Goal: Navigation & Orientation: Find specific page/section

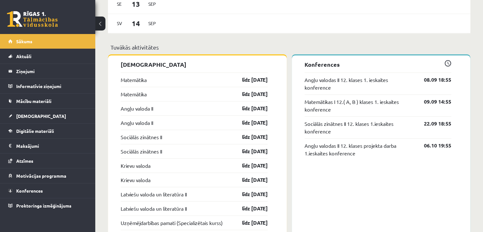
scroll to position [476, 0]
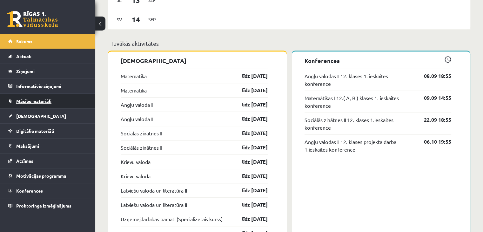
click at [28, 106] on link "Mācību materiāli" at bounding box center [47, 101] width 79 height 15
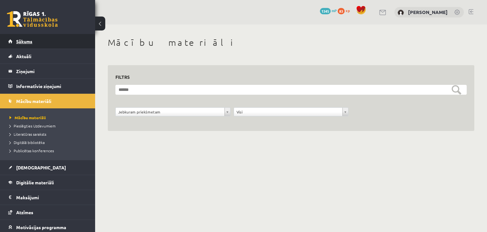
click at [42, 45] on link "Sākums" at bounding box center [47, 41] width 79 height 15
